Goal: Task Accomplishment & Management: Manage account settings

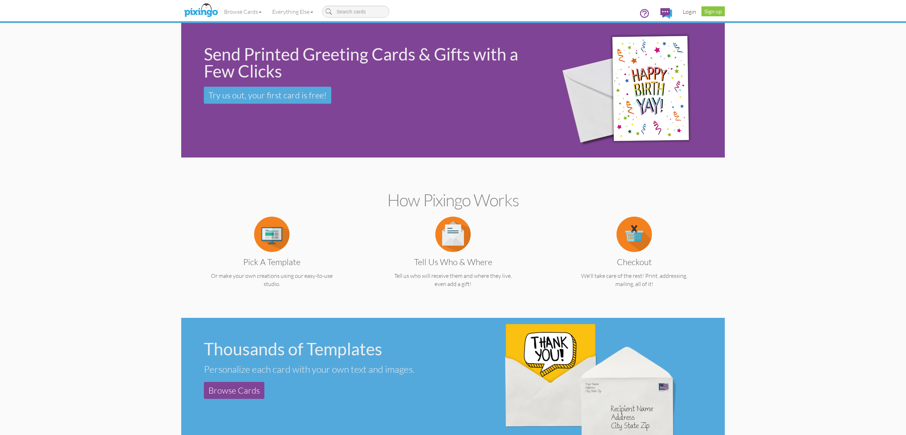
click at [691, 10] on link "Login" at bounding box center [689, 12] width 24 height 18
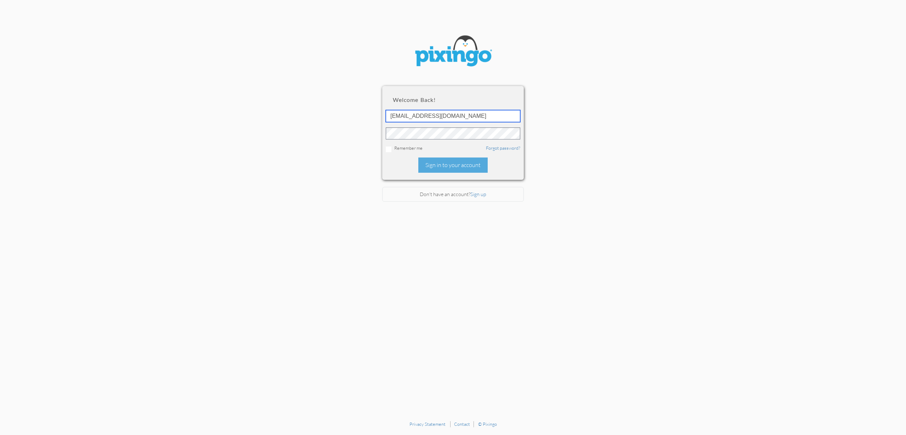
type input "[EMAIL_ADDRESS][DOMAIN_NAME]"
click at [437, 162] on div "Sign in to your account" at bounding box center [452, 164] width 69 height 15
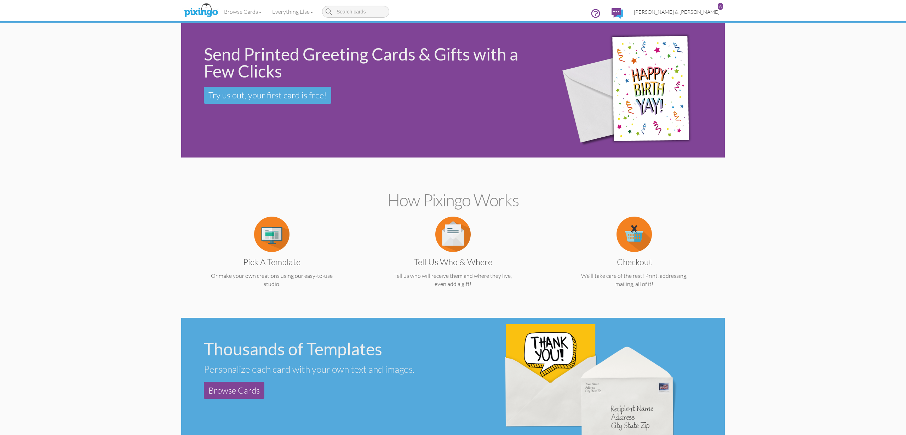
click at [694, 11] on span "[PERSON_NAME] & [PERSON_NAME]" at bounding box center [677, 12] width 86 height 6
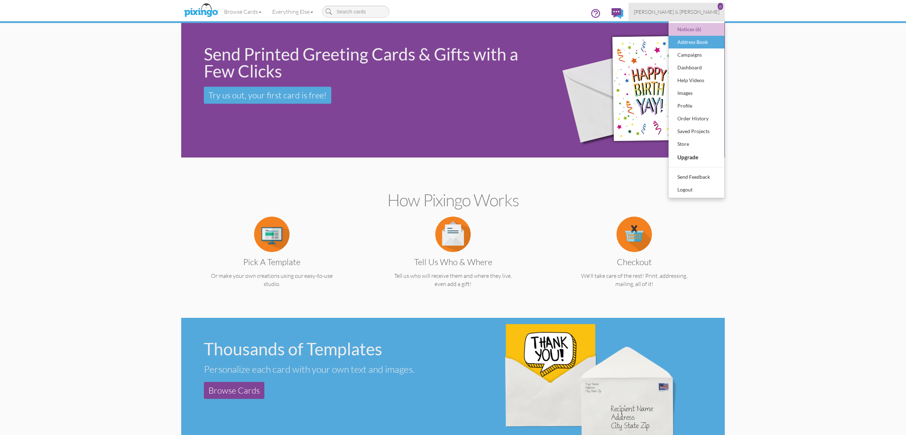
click at [697, 41] on div "Address Book" at bounding box center [696, 42] width 42 height 11
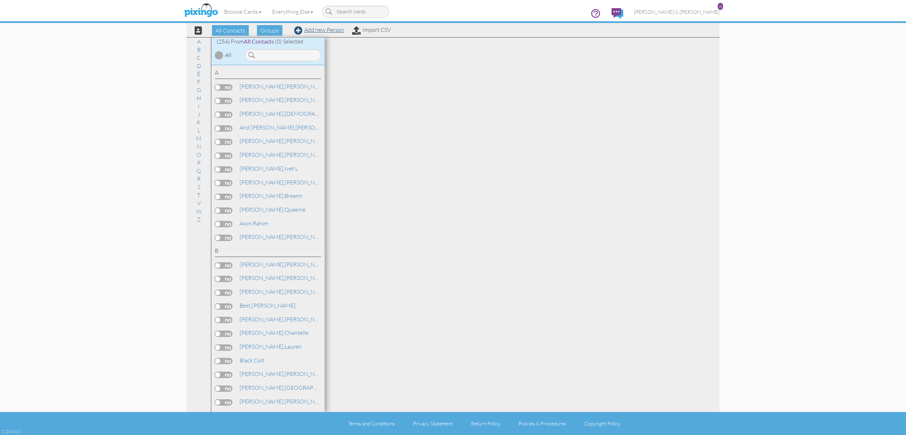
click at [327, 29] on link "Add new Person" at bounding box center [319, 29] width 50 height 7
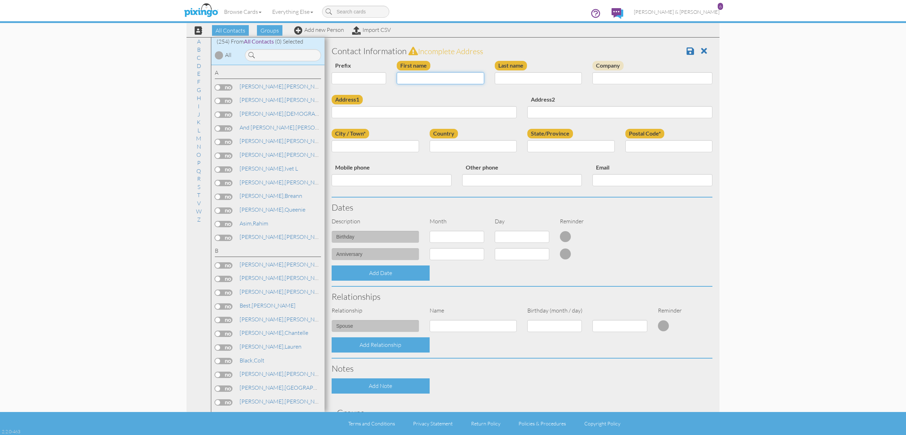
click at [443, 76] on input "First name" at bounding box center [440, 78] width 87 height 12
type input "[PERSON_NAME]"
type input "p"
type input "[PERSON_NAME]"
paste input "162 W 2325 N"
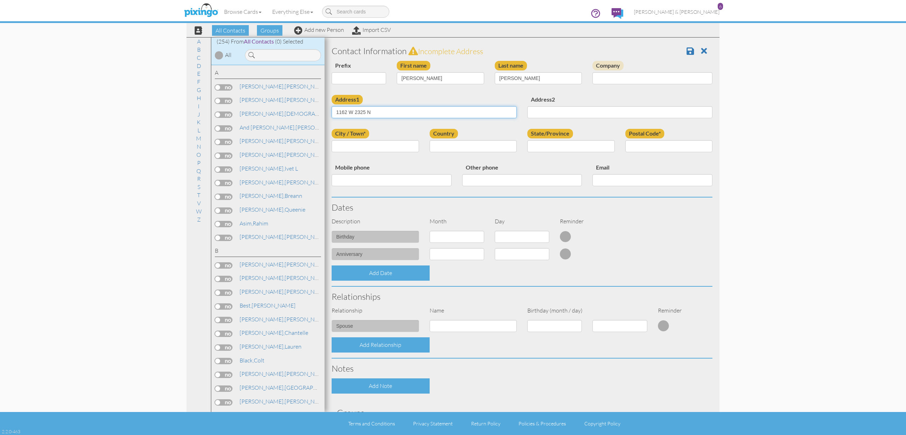
type input "1162 W 2325 N"
type input "[PERSON_NAME]"
select select "object:1557"
select select "object:1856"
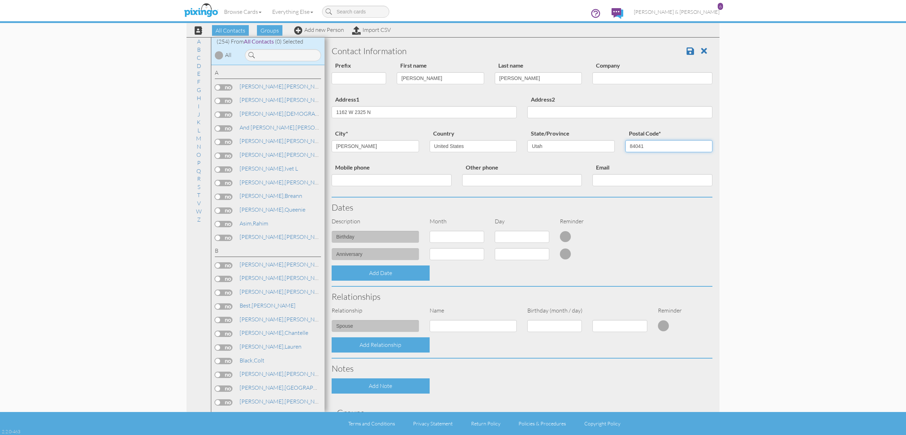
type input "84041"
paste input "[PHONE_NUMBER]"
type input "[PHONE_NUMBER]"
paste input "[EMAIL_ADDRESS][DOMAIN_NAME]"
type input "[EMAIL_ADDRESS][DOMAIN_NAME]"
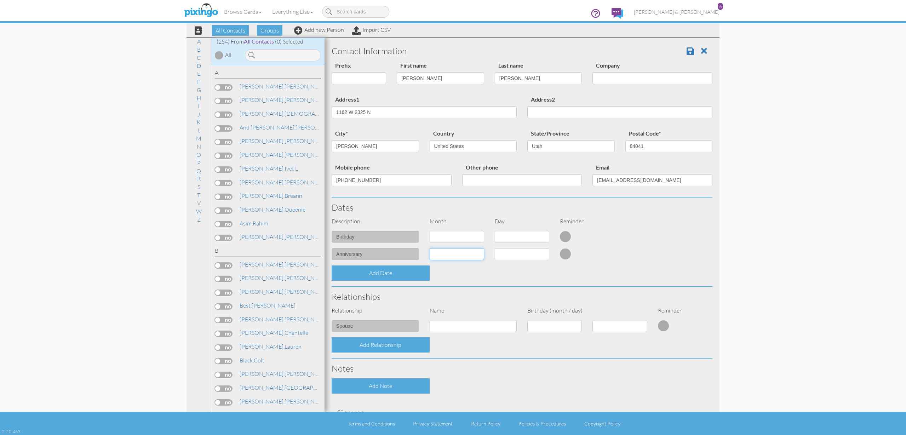
select select "object:1554"
select select "number:10"
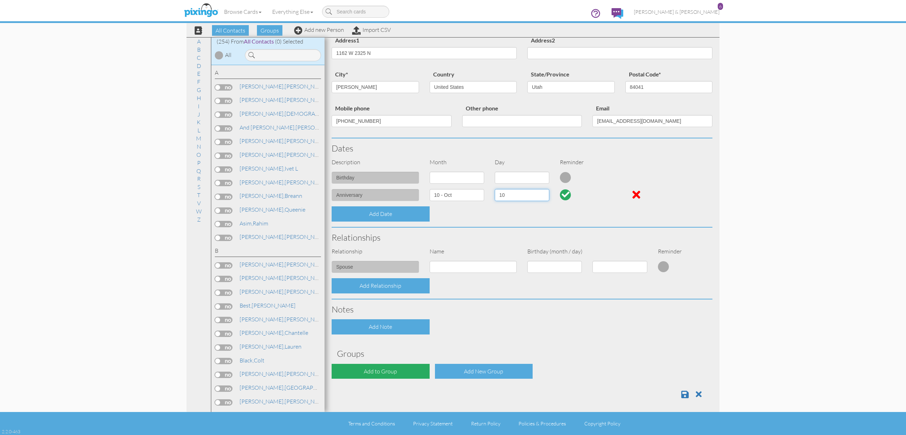
scroll to position [58, 0]
click at [396, 364] on div "Add to Group" at bounding box center [380, 371] width 98 height 15
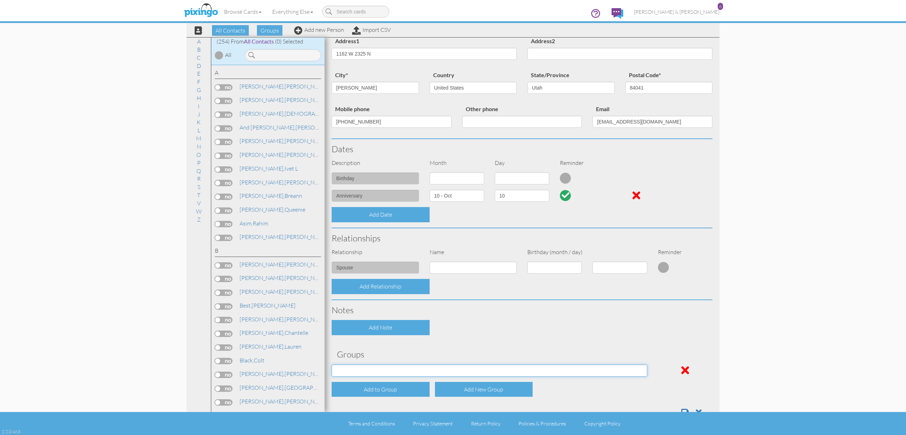
select select "object:1867"
click at [474, 345] on div "Contact Information Prefix Dr. Mr. Mrs. First name [PERSON_NAME] Last name [PER…" at bounding box center [521, 203] width 381 height 440
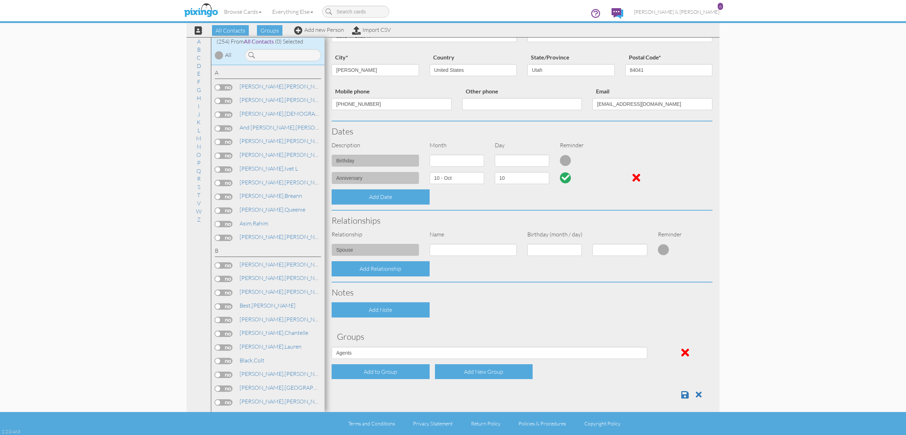
scroll to position [76, 0]
click at [685, 393] on span at bounding box center [684, 395] width 7 height 8
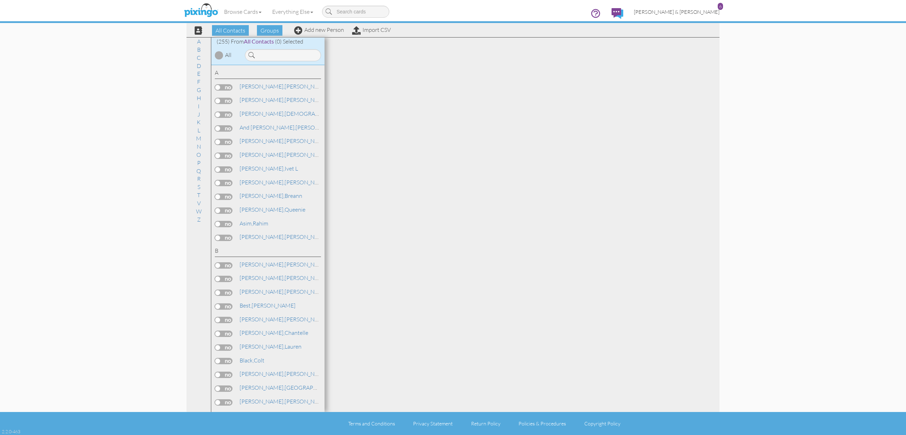
click at [694, 11] on span "[PERSON_NAME] & [PERSON_NAME]" at bounding box center [677, 12] width 86 height 6
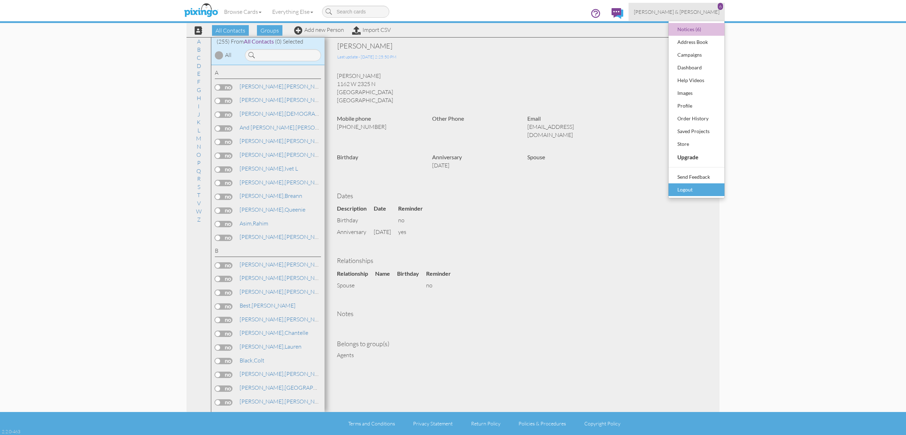
click at [687, 191] on div "Logout" at bounding box center [696, 189] width 42 height 11
